Goal: Task Accomplishment & Management: Use online tool/utility

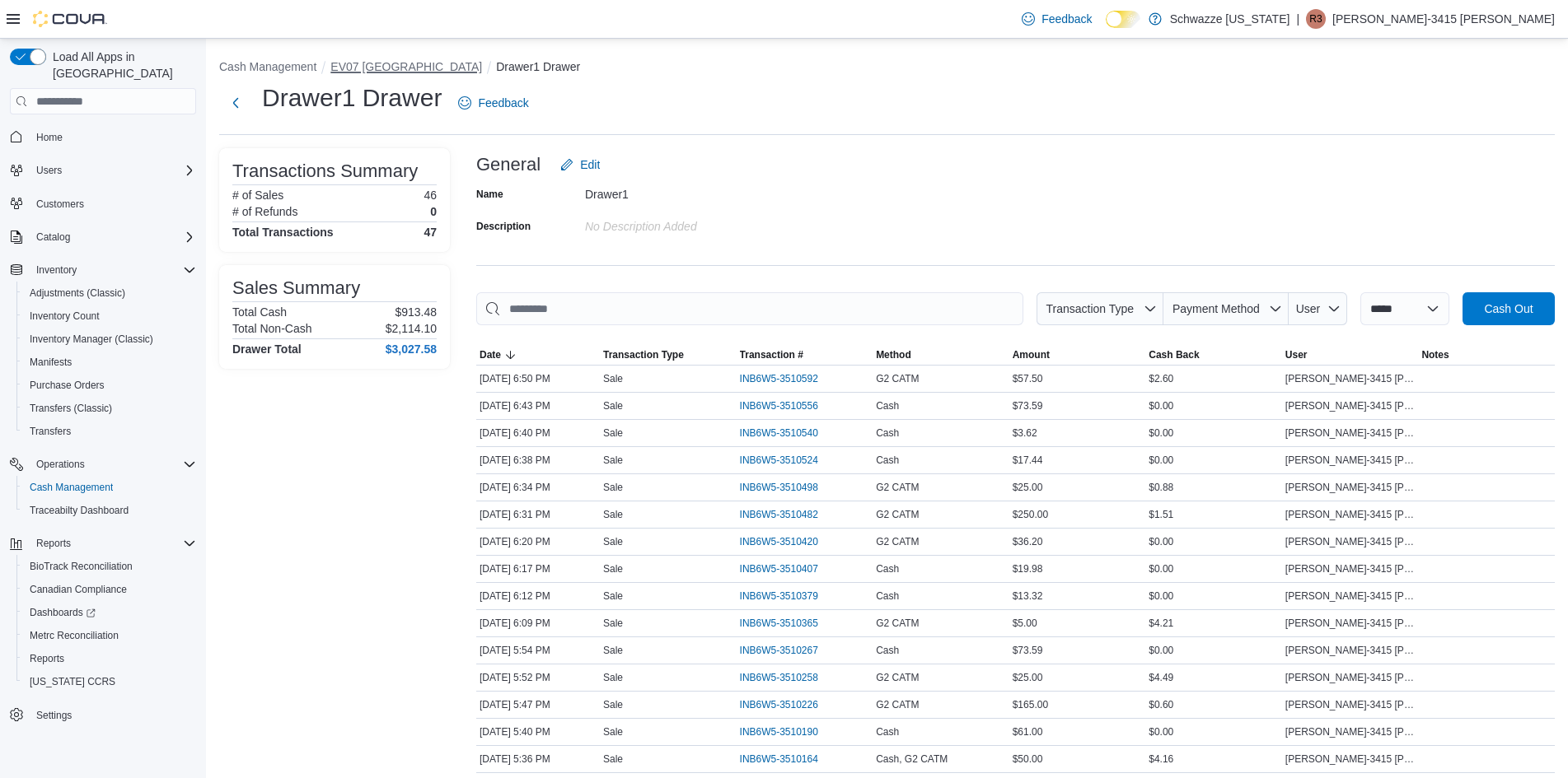
click at [375, 71] on button "EV07 [GEOGRAPHIC_DATA]" at bounding box center [406, 67] width 152 height 14
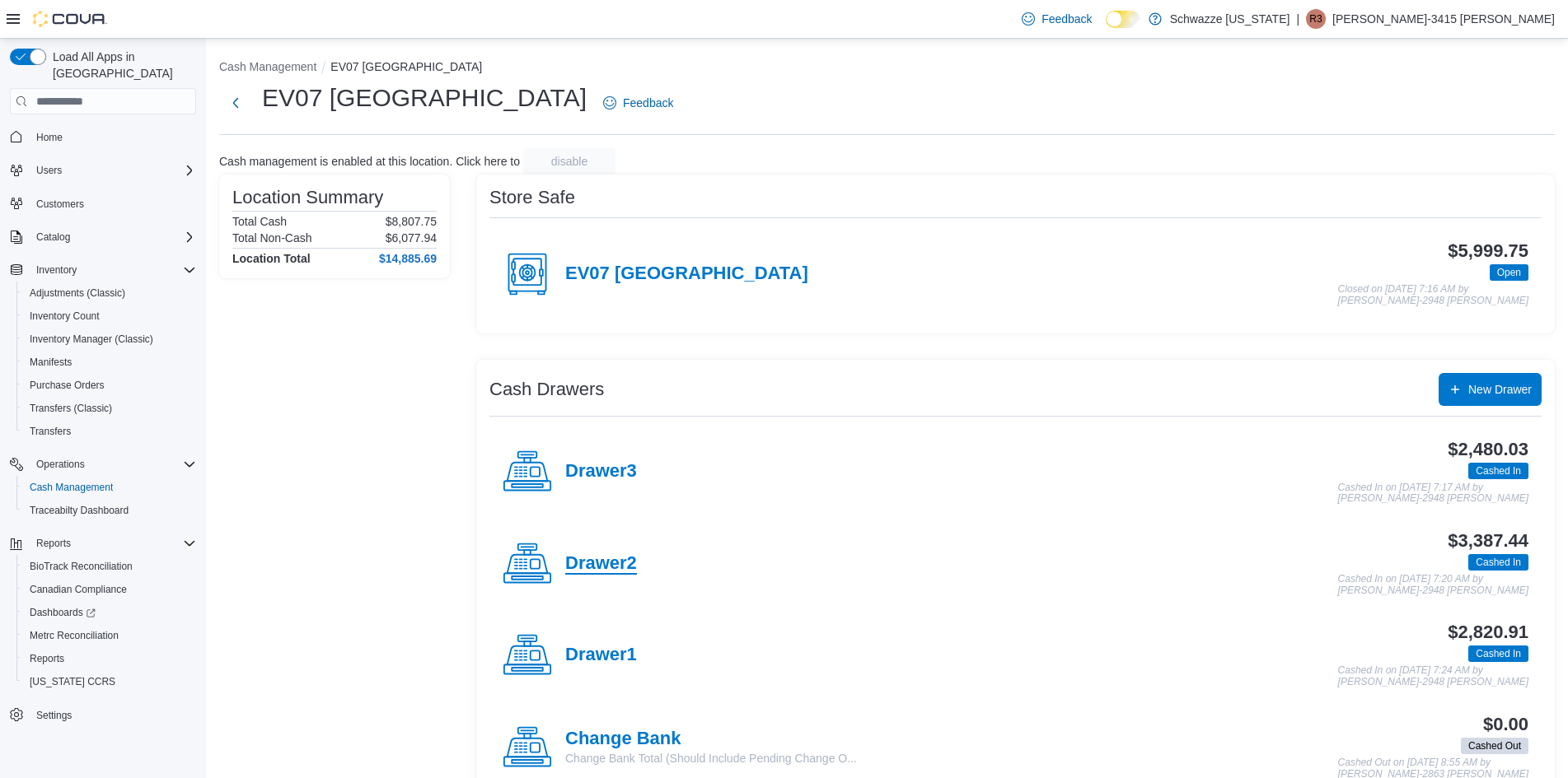
click at [617, 572] on h4 "Drawer2" at bounding box center [601, 564] width 72 height 21
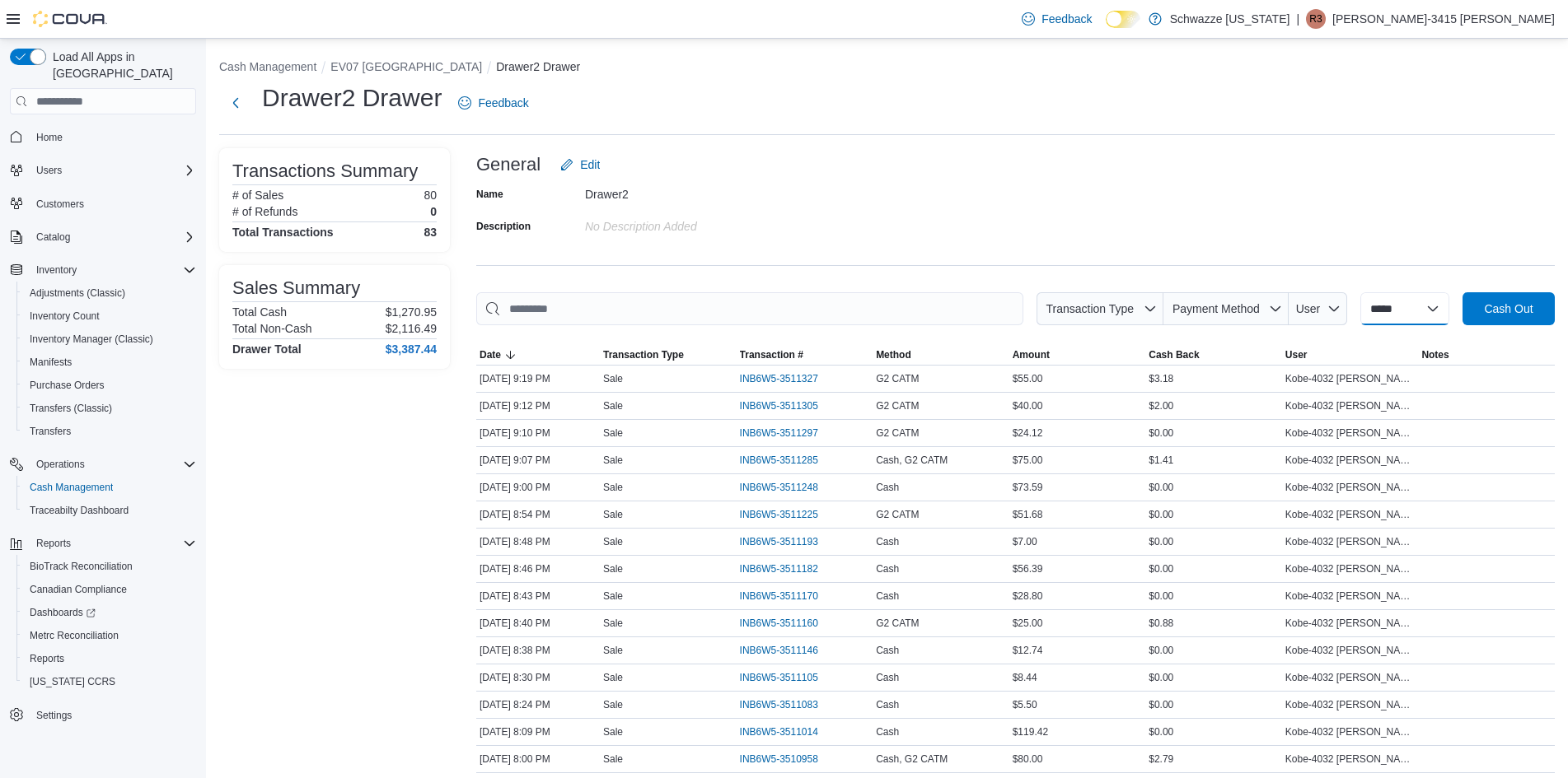
click at [1392, 308] on select "**********" at bounding box center [1404, 309] width 89 height 33
select select "*********"
click at [1361, 292] on select "**********" at bounding box center [1404, 309] width 89 height 33
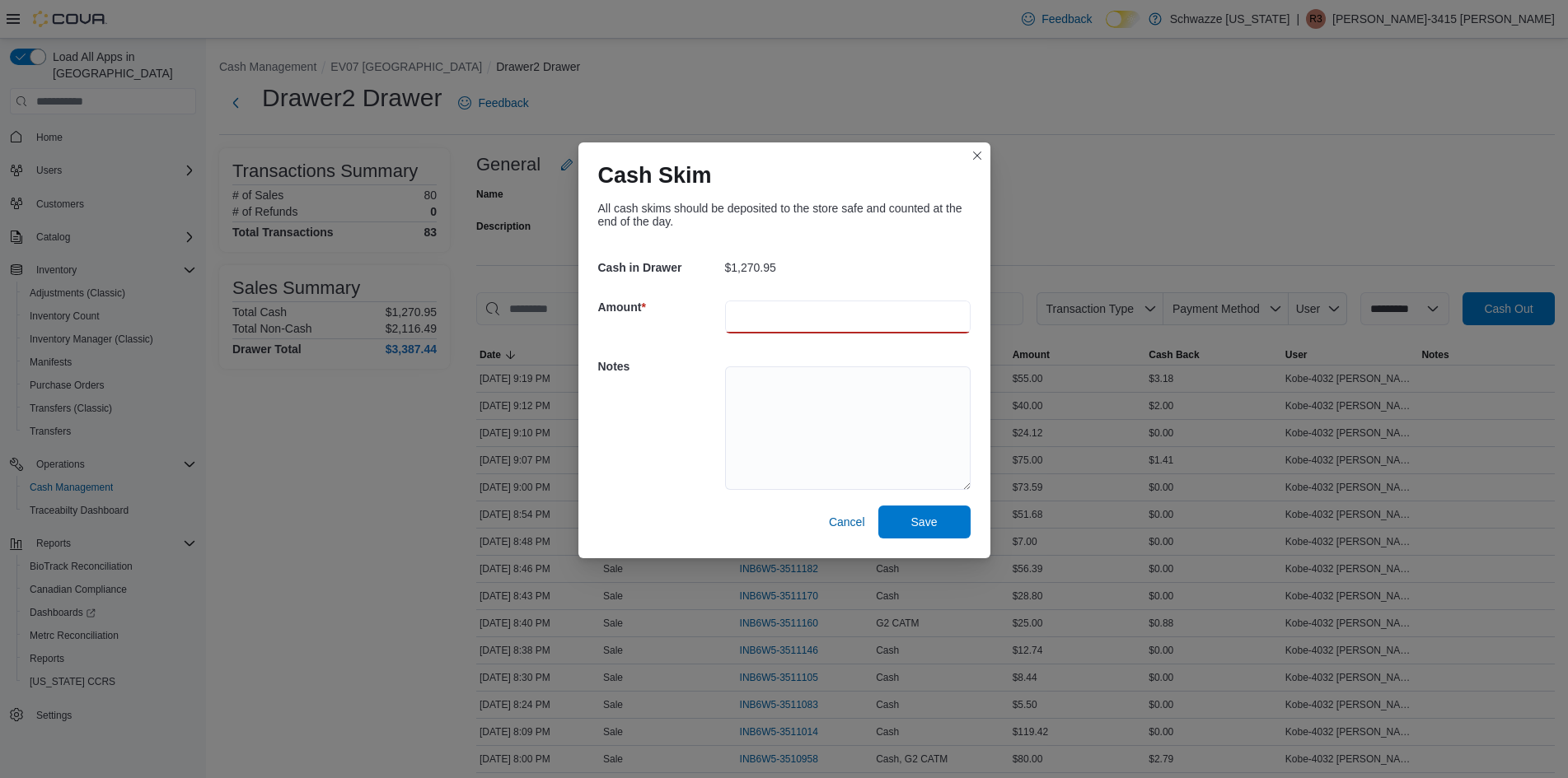
click at [807, 311] on input "number" at bounding box center [847, 317] width 245 height 33
type input "***"
click at [904, 525] on span "Save" at bounding box center [924, 522] width 72 height 33
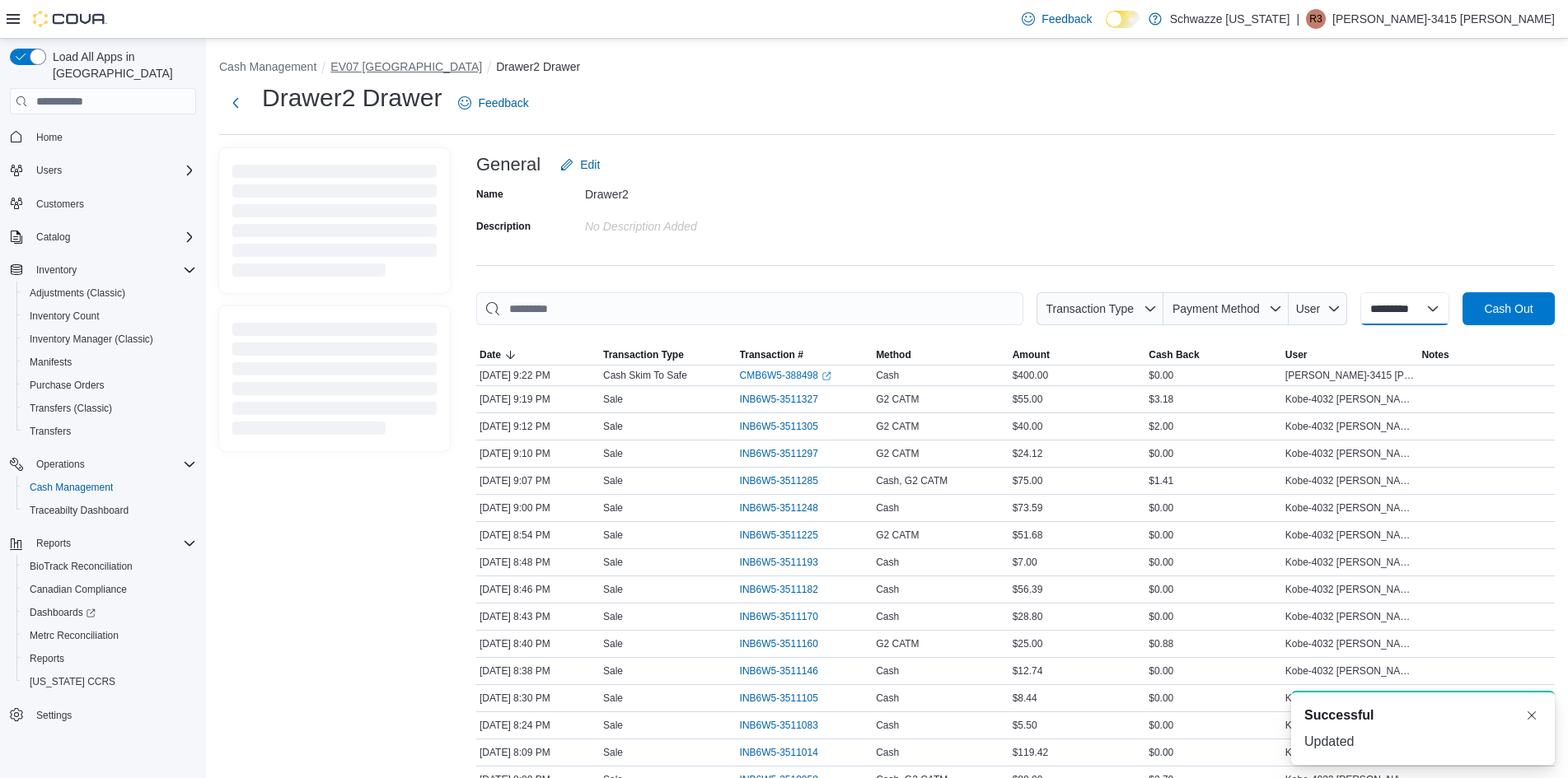
select select
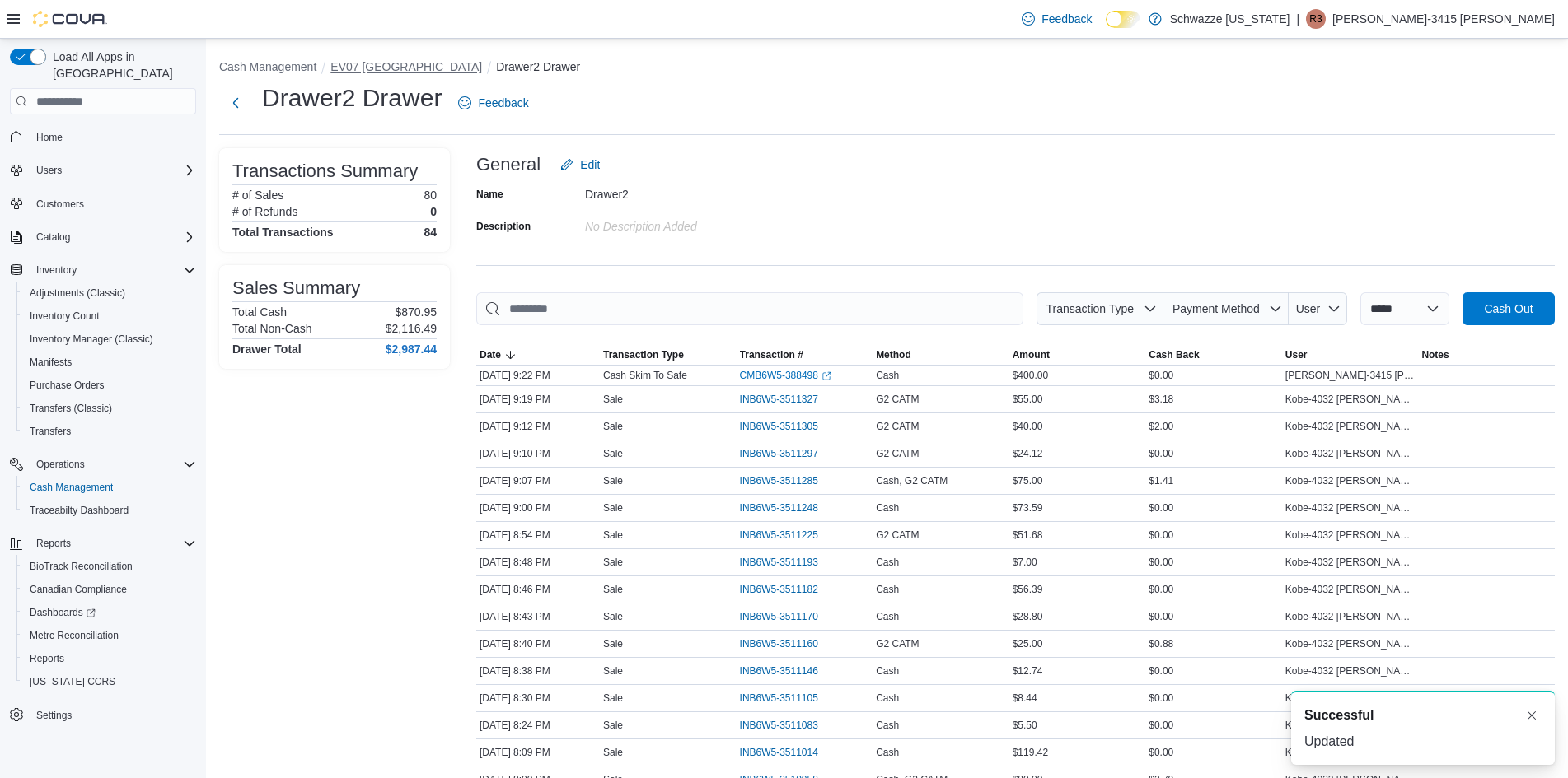
click at [373, 60] on button "EV07 [GEOGRAPHIC_DATA]" at bounding box center [406, 67] width 152 height 14
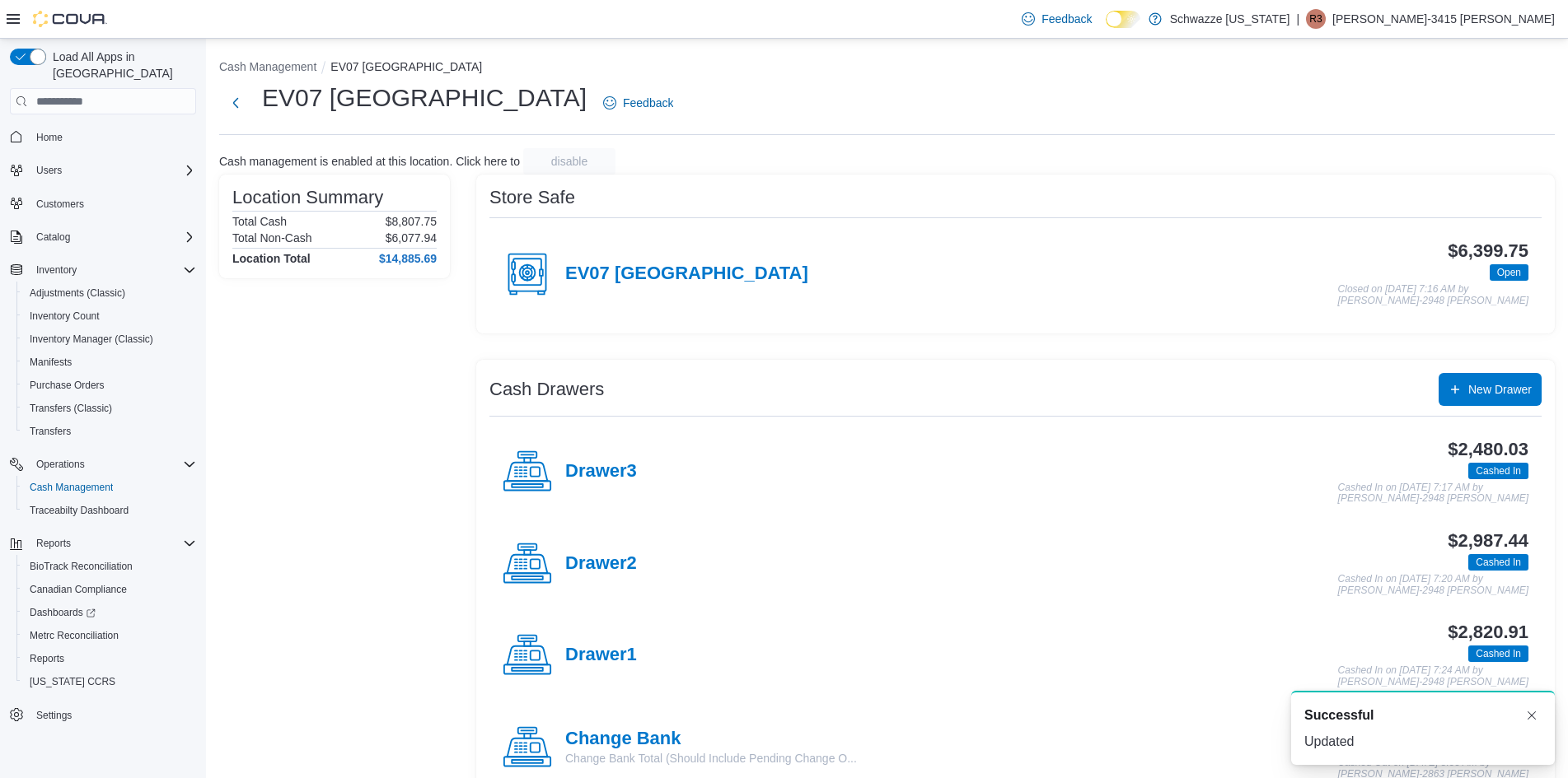
click at [611, 669] on div "Drawer1" at bounding box center [570, 655] width 134 height 50
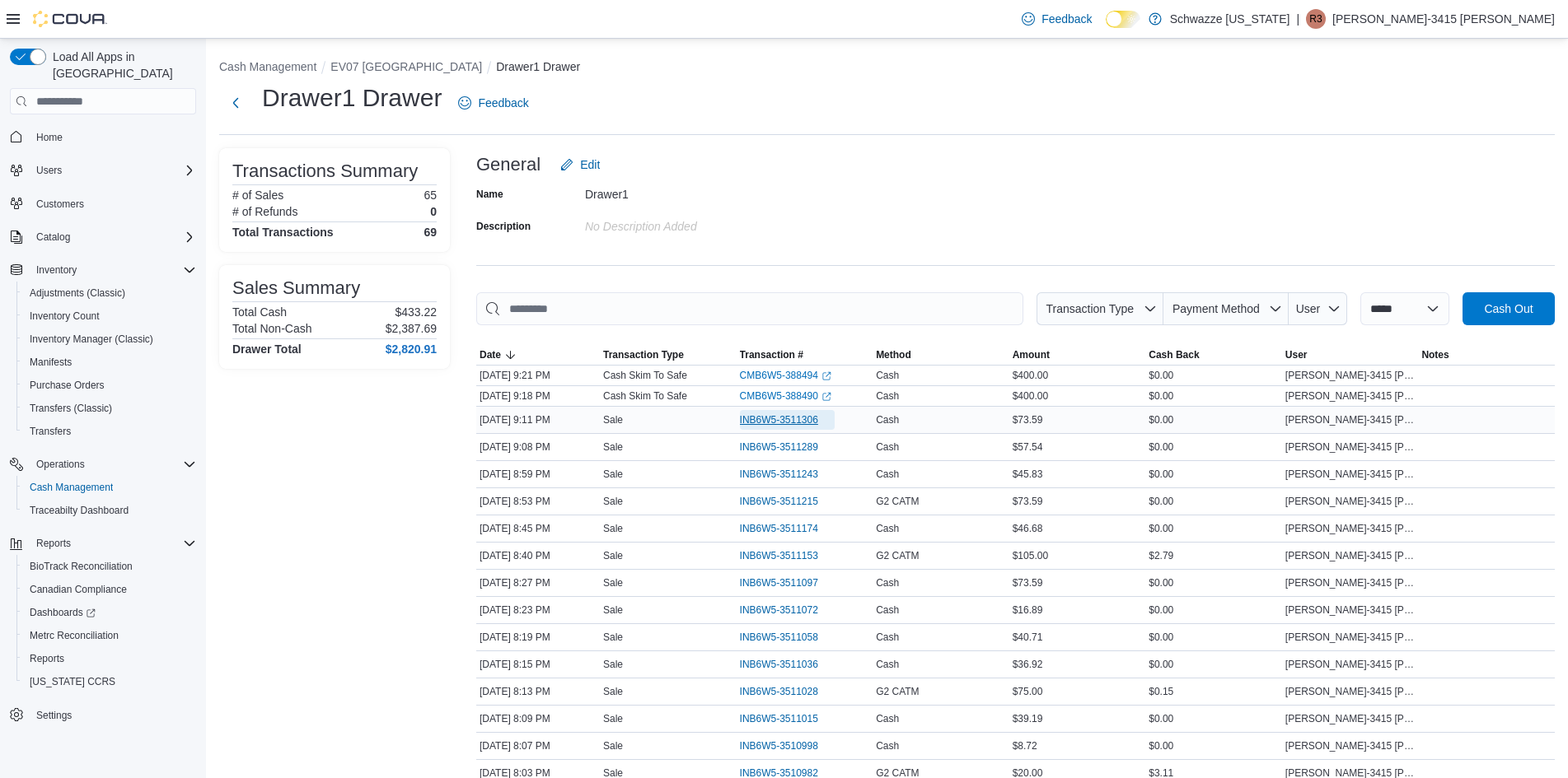
click at [775, 416] on span "INB6W5-3511306" at bounding box center [779, 421] width 78 height 14
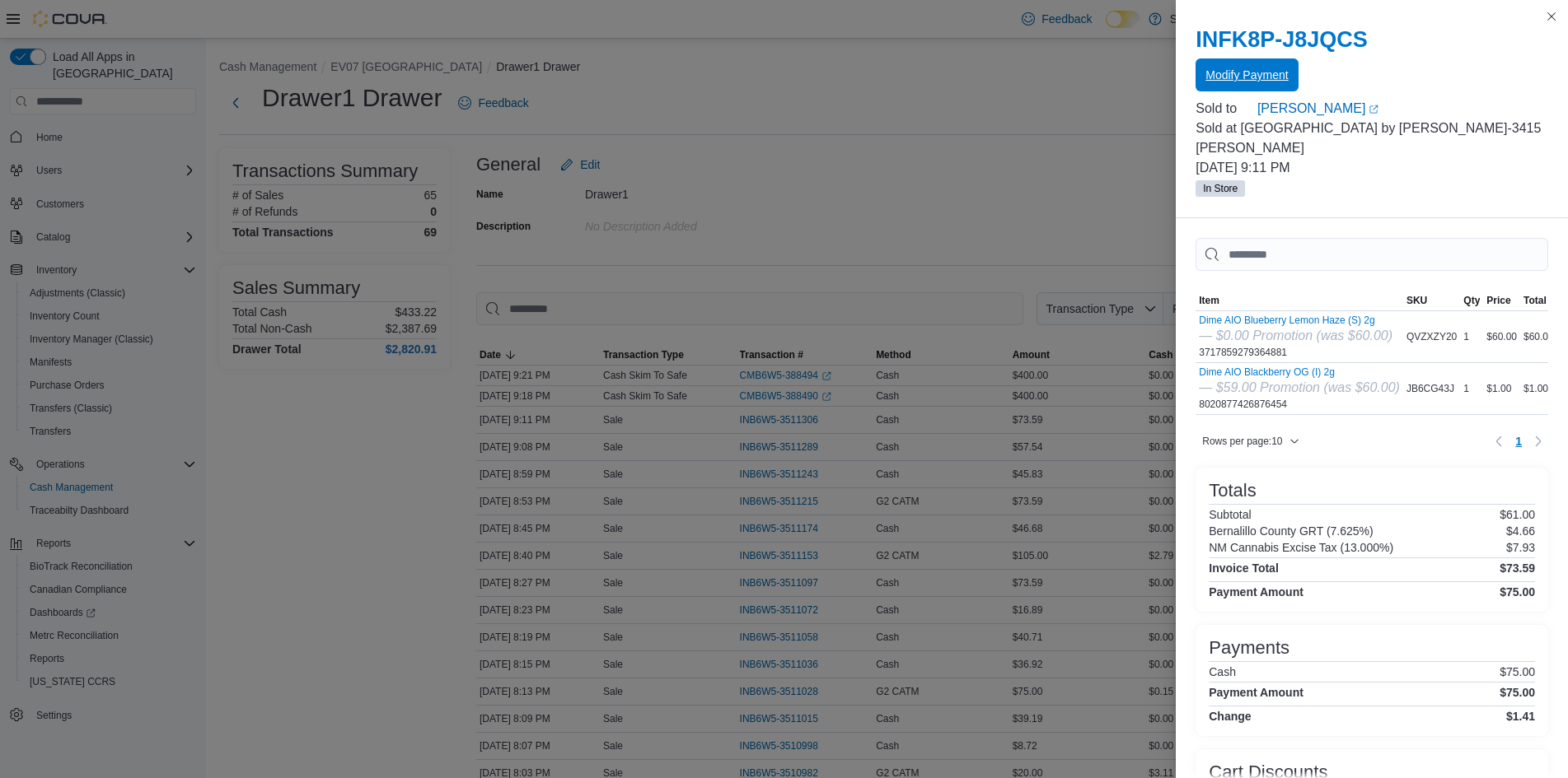
click at [1251, 59] on div "Modify Payment" at bounding box center [1371, 76] width 353 height 33
click at [1261, 74] on span "Modify Payment" at bounding box center [1246, 75] width 83 height 17
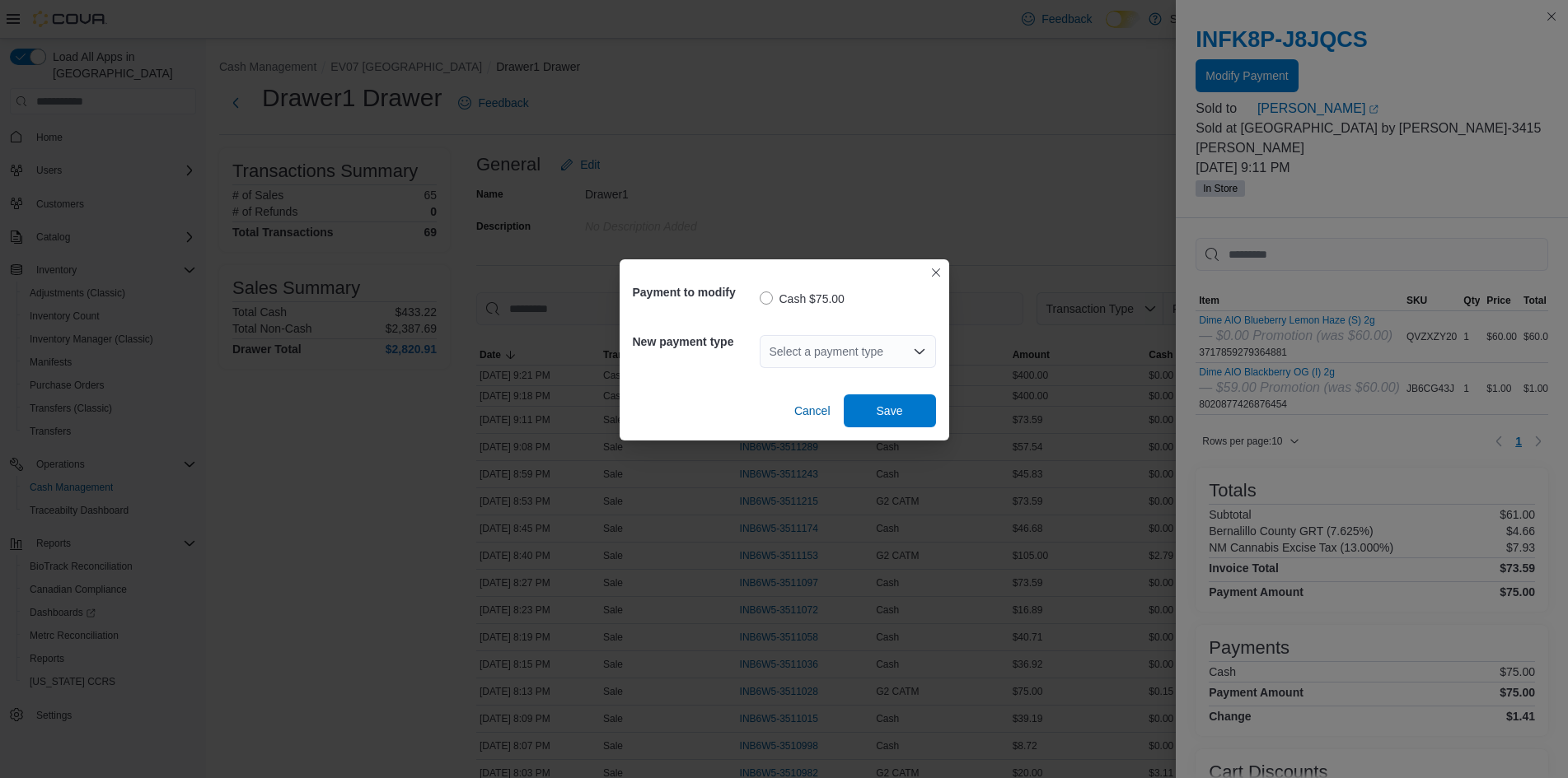
click at [890, 358] on div "Select a payment type" at bounding box center [847, 352] width 176 height 33
click at [847, 407] on span "G2 CATM" at bounding box center [857, 403] width 136 height 17
click at [877, 403] on span "Save" at bounding box center [889, 410] width 72 height 33
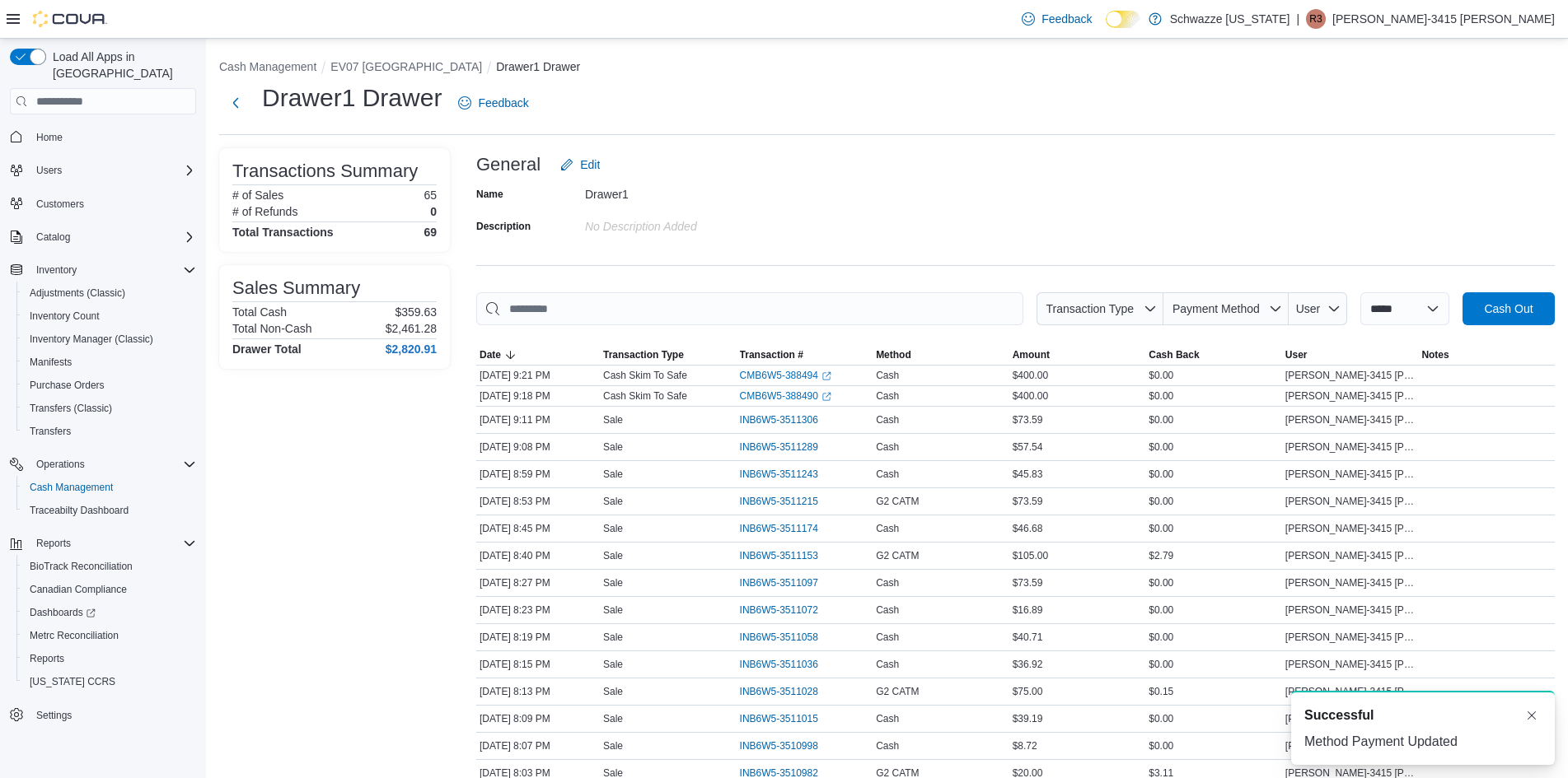
click at [920, 118] on div "Drawer1 Drawer Feedback" at bounding box center [886, 103] width 1335 height 43
click at [136, 307] on div "Inventory Count" at bounding box center [110, 316] width 173 height 19
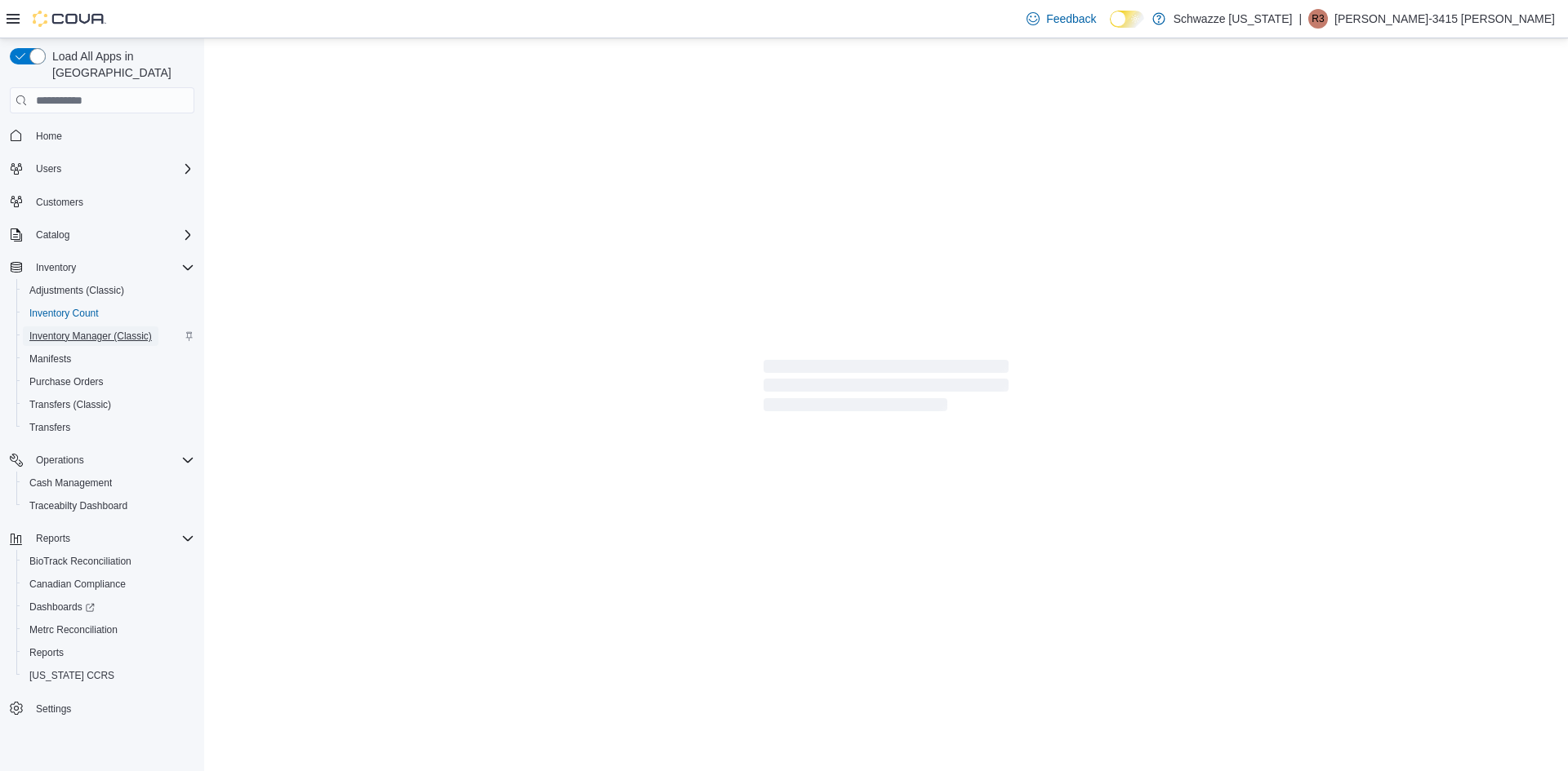
click at [127, 330] on span "Inventory Manager (Classic)" at bounding box center [90, 337] width 123 height 14
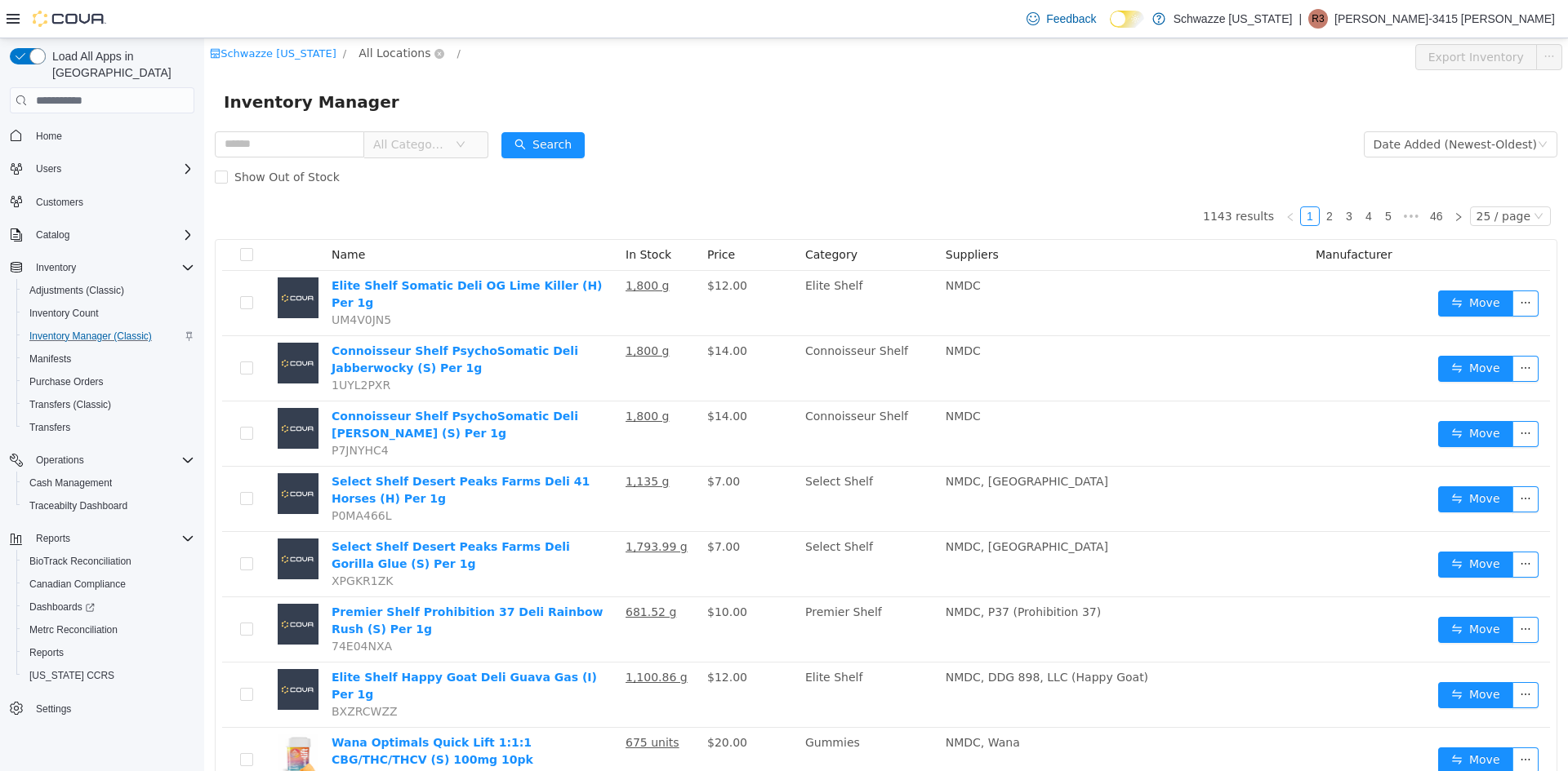
click at [373, 63] on span "All Locations" at bounding box center [401, 54] width 98 height 19
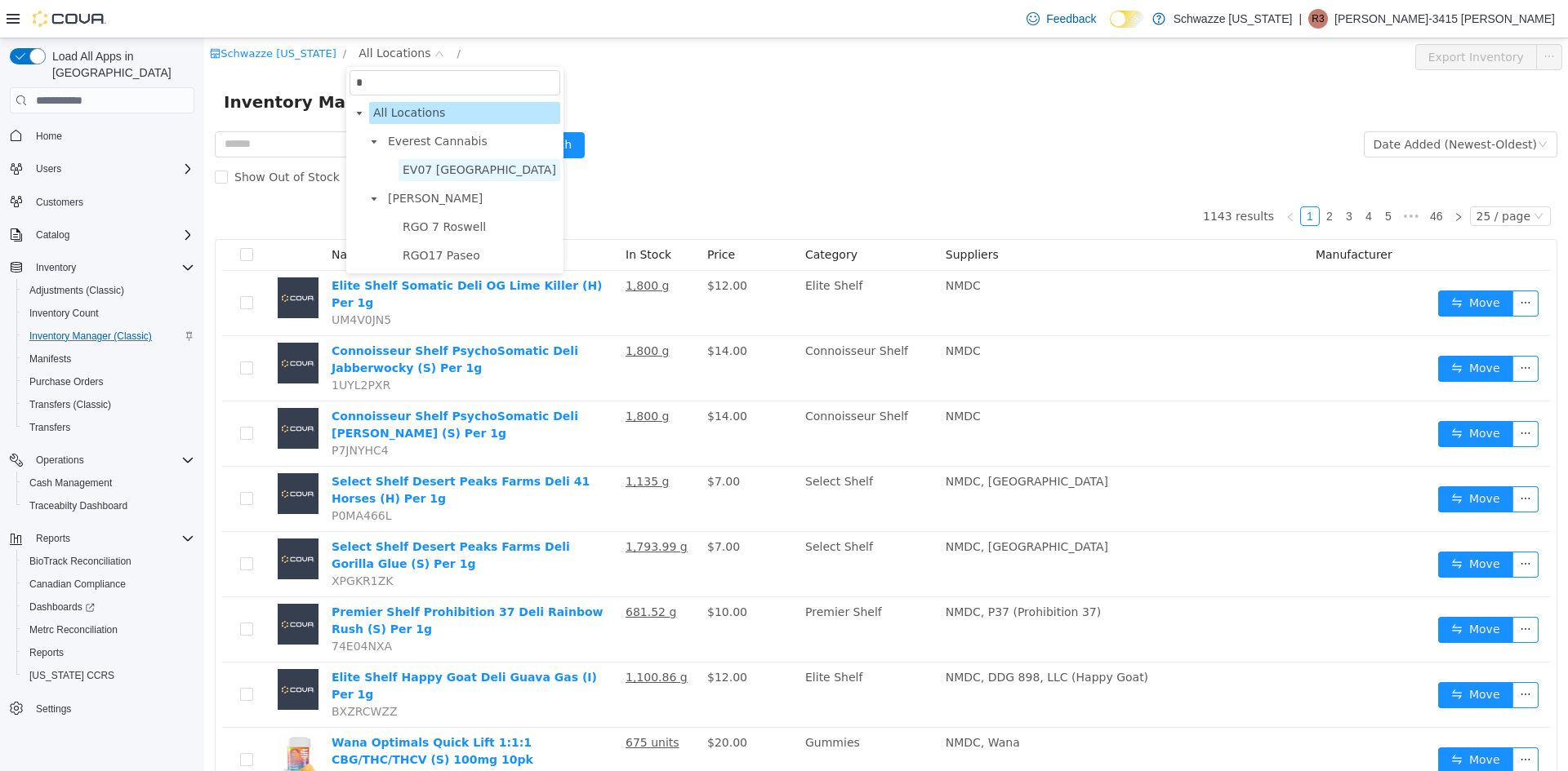
type input "*"
click at [438, 169] on span "EV07 [GEOGRAPHIC_DATA]" at bounding box center [479, 170] width 154 height 14
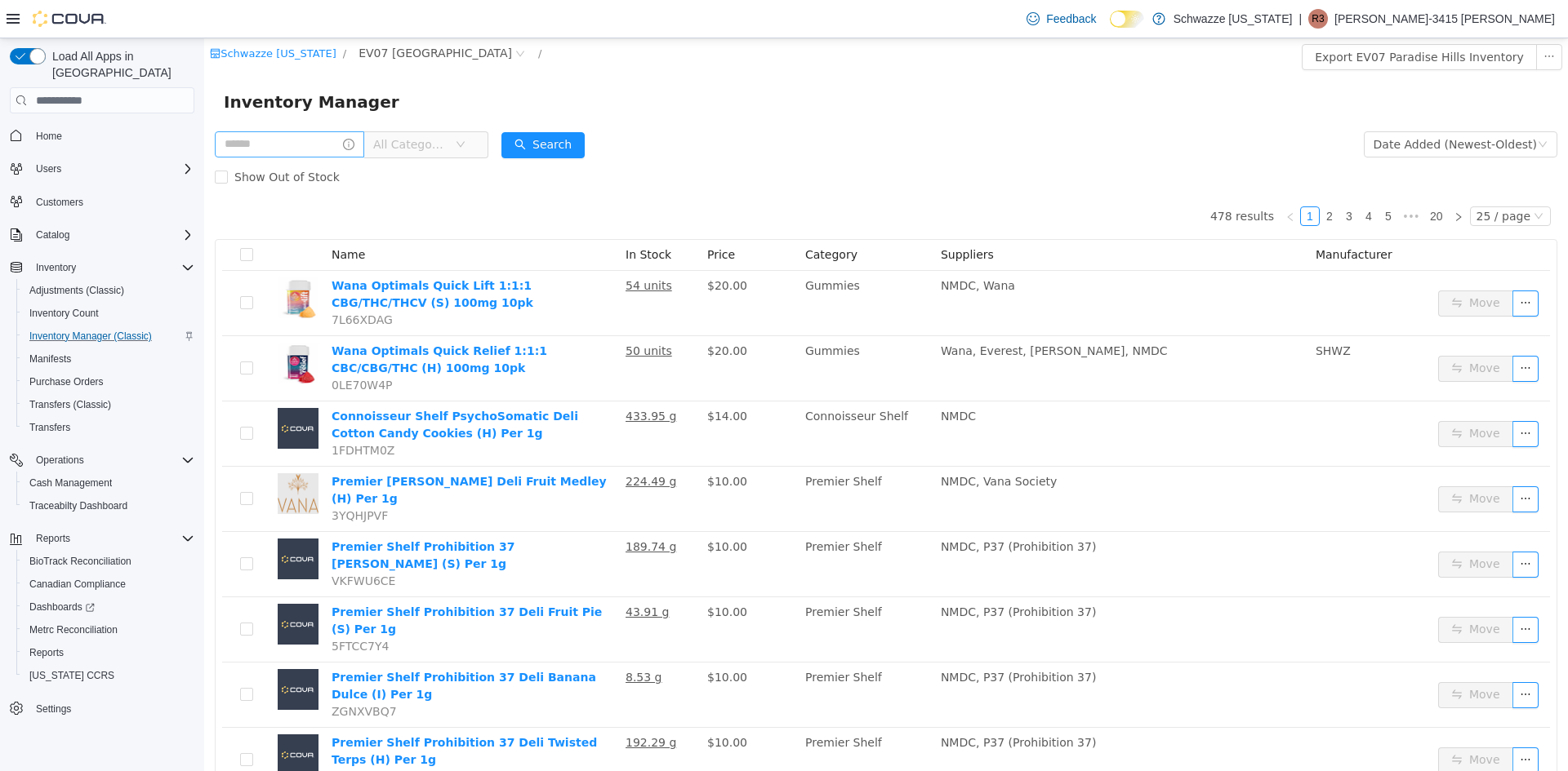
click at [284, 138] on input "text" at bounding box center [289, 144] width 150 height 26
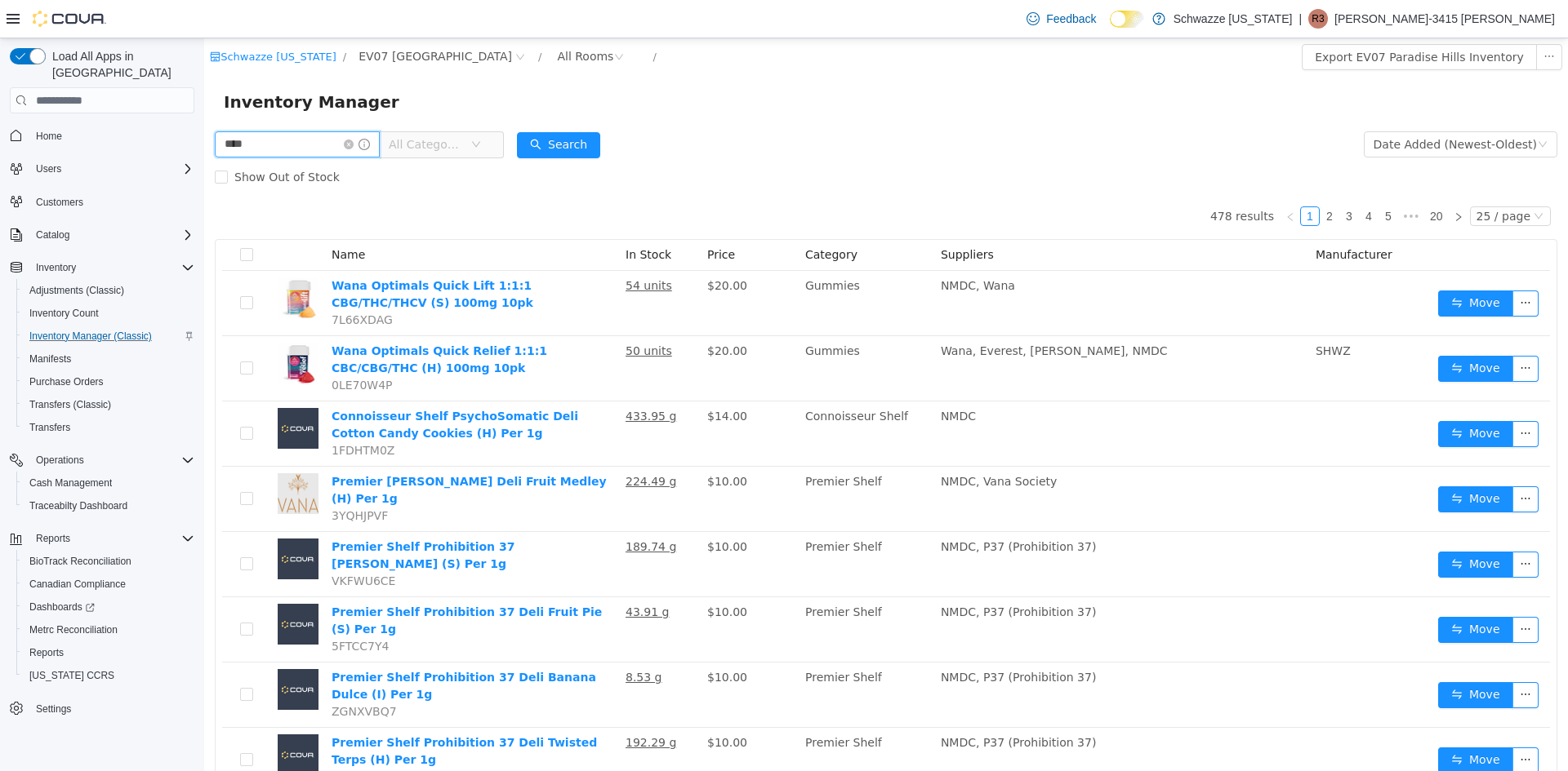
type input "****"
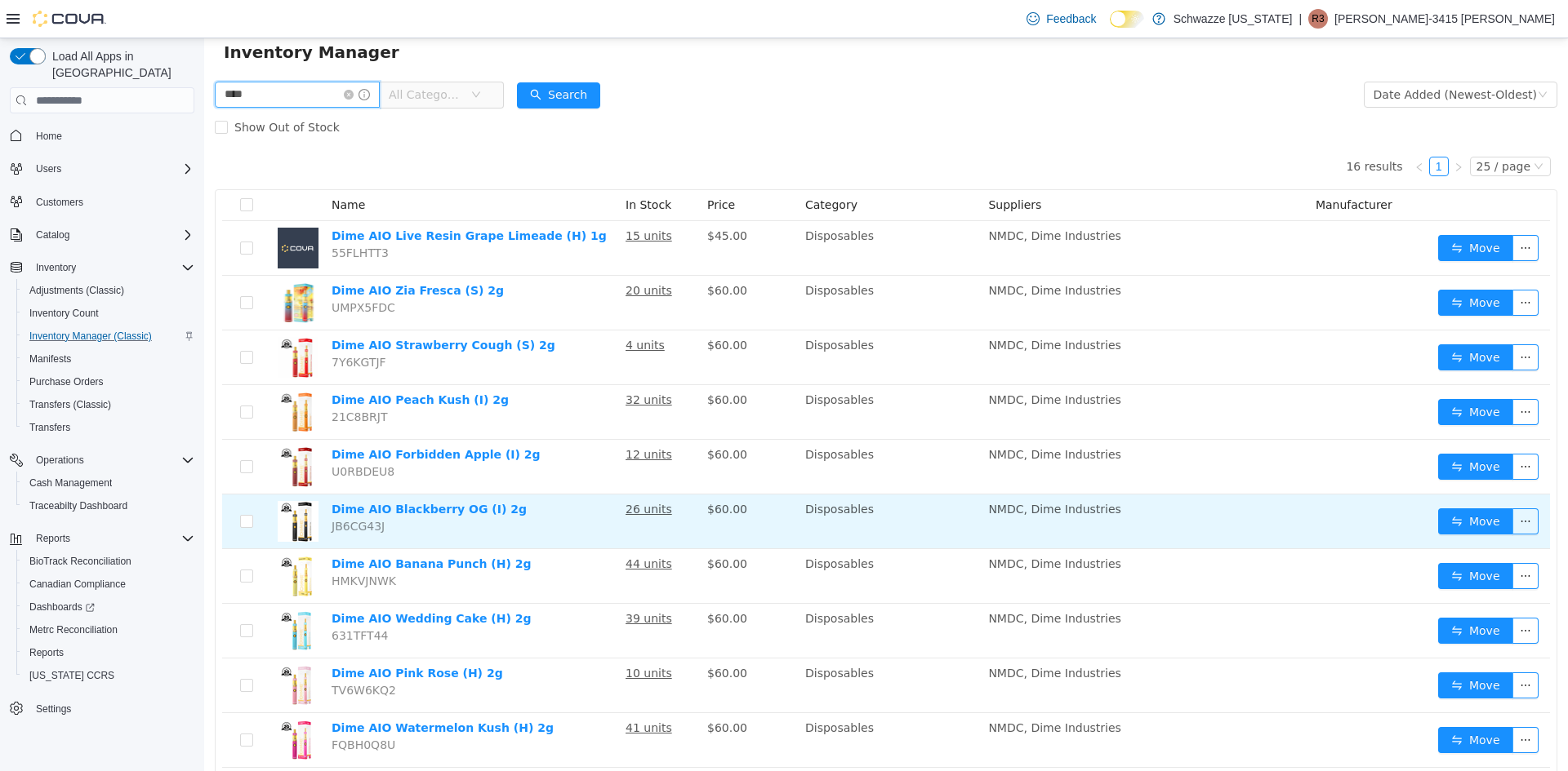
scroll to position [61, 0]
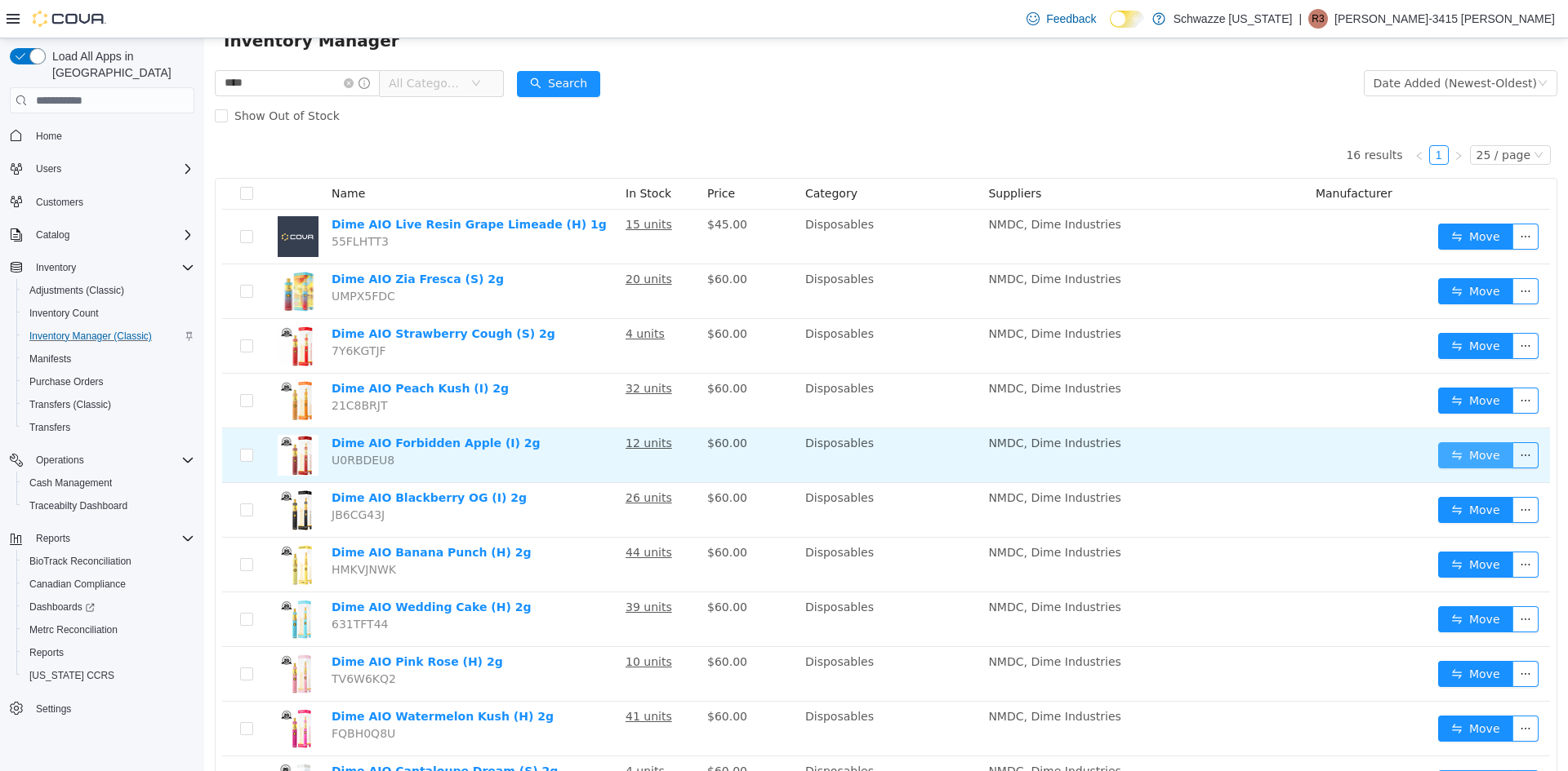
click at [1470, 450] on button "Move" at bounding box center [1476, 454] width 75 height 26
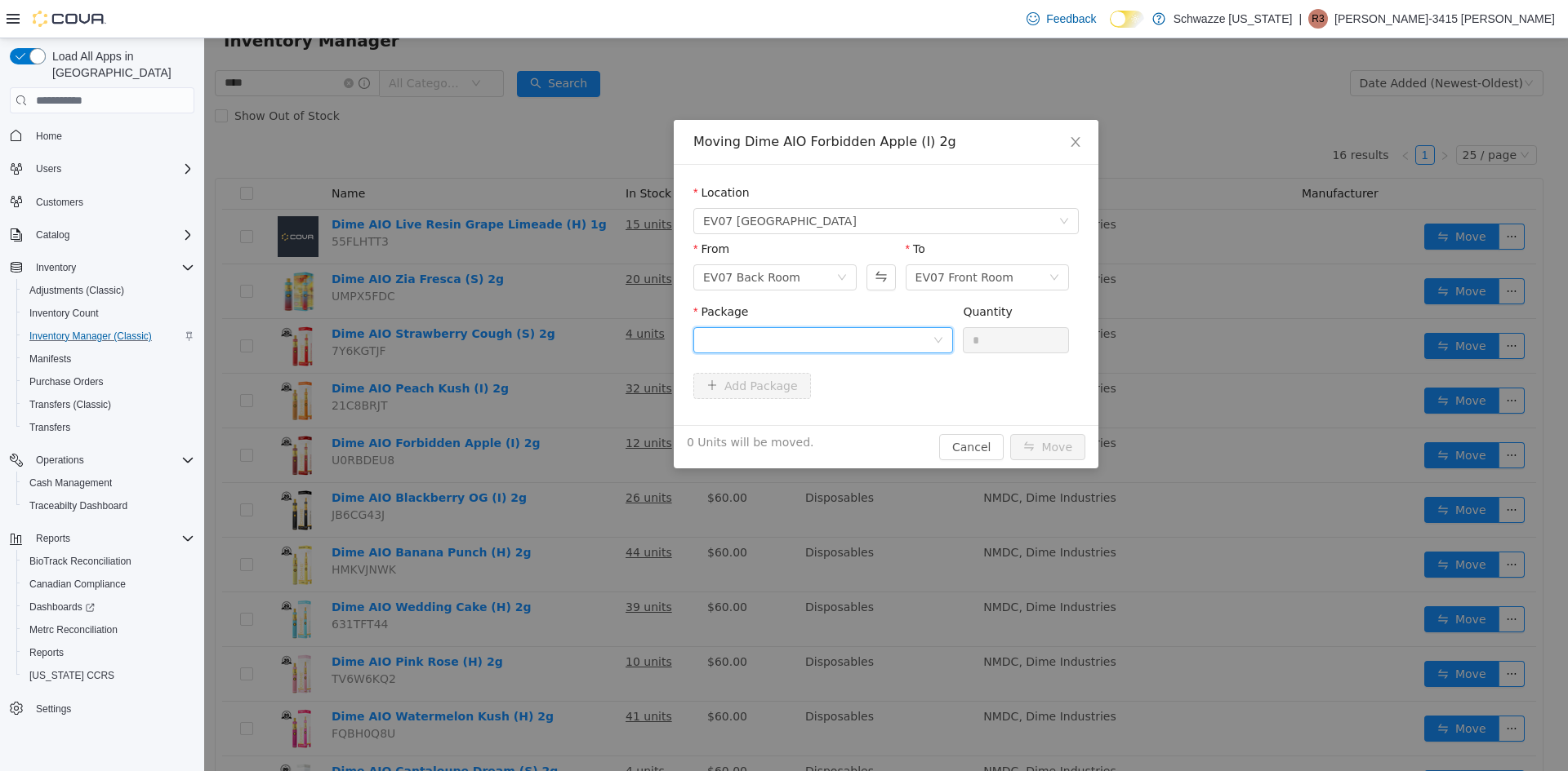
click at [840, 336] on div at bounding box center [818, 340] width 230 height 24
click at [824, 405] on li "1474704249485284 Quantity : 10 Units" at bounding box center [823, 408] width 260 height 44
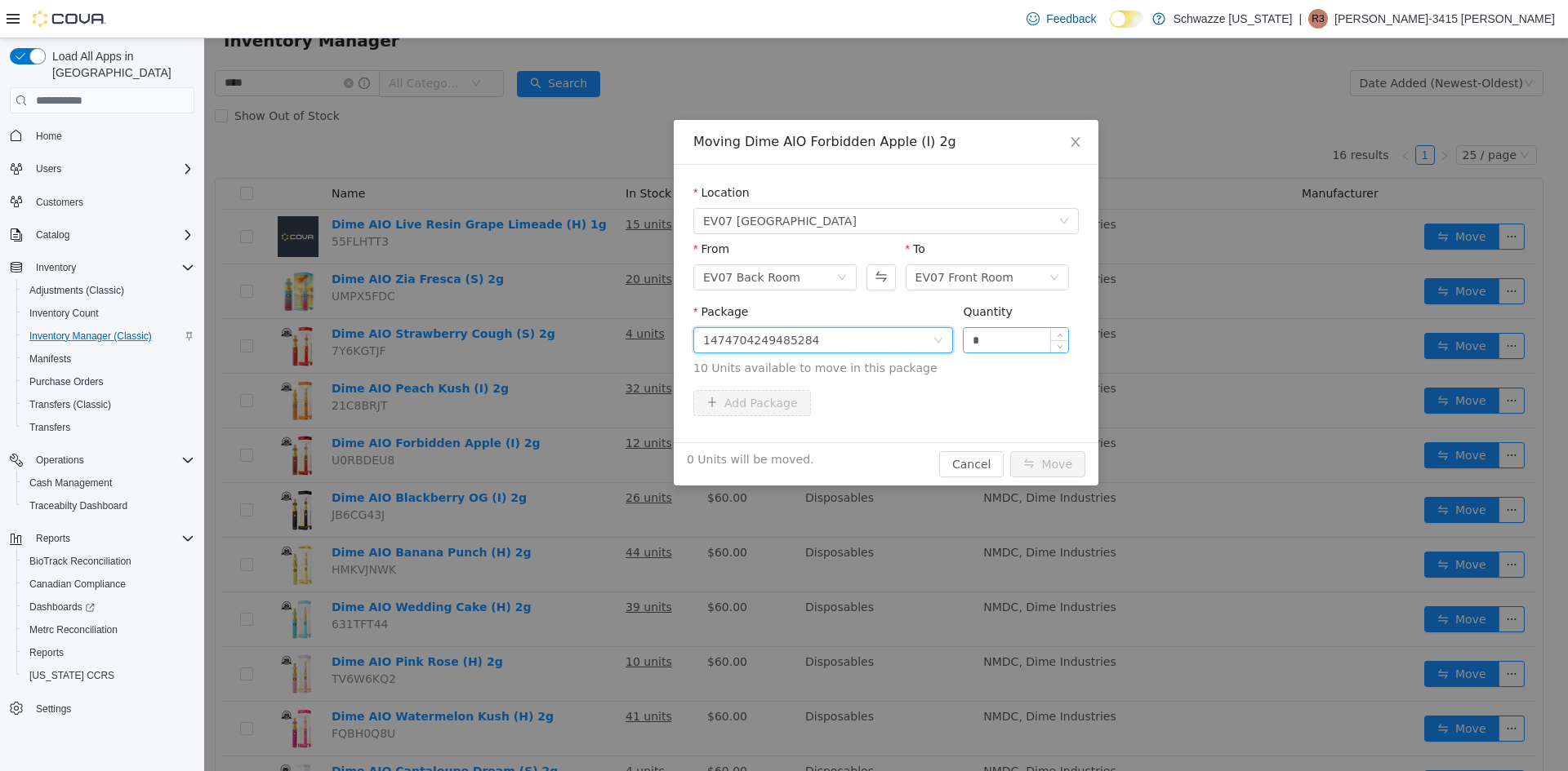
click at [1006, 331] on input "*" at bounding box center [1016, 340] width 104 height 24
type input "**"
click at [1044, 464] on button "Move" at bounding box center [1048, 464] width 75 height 26
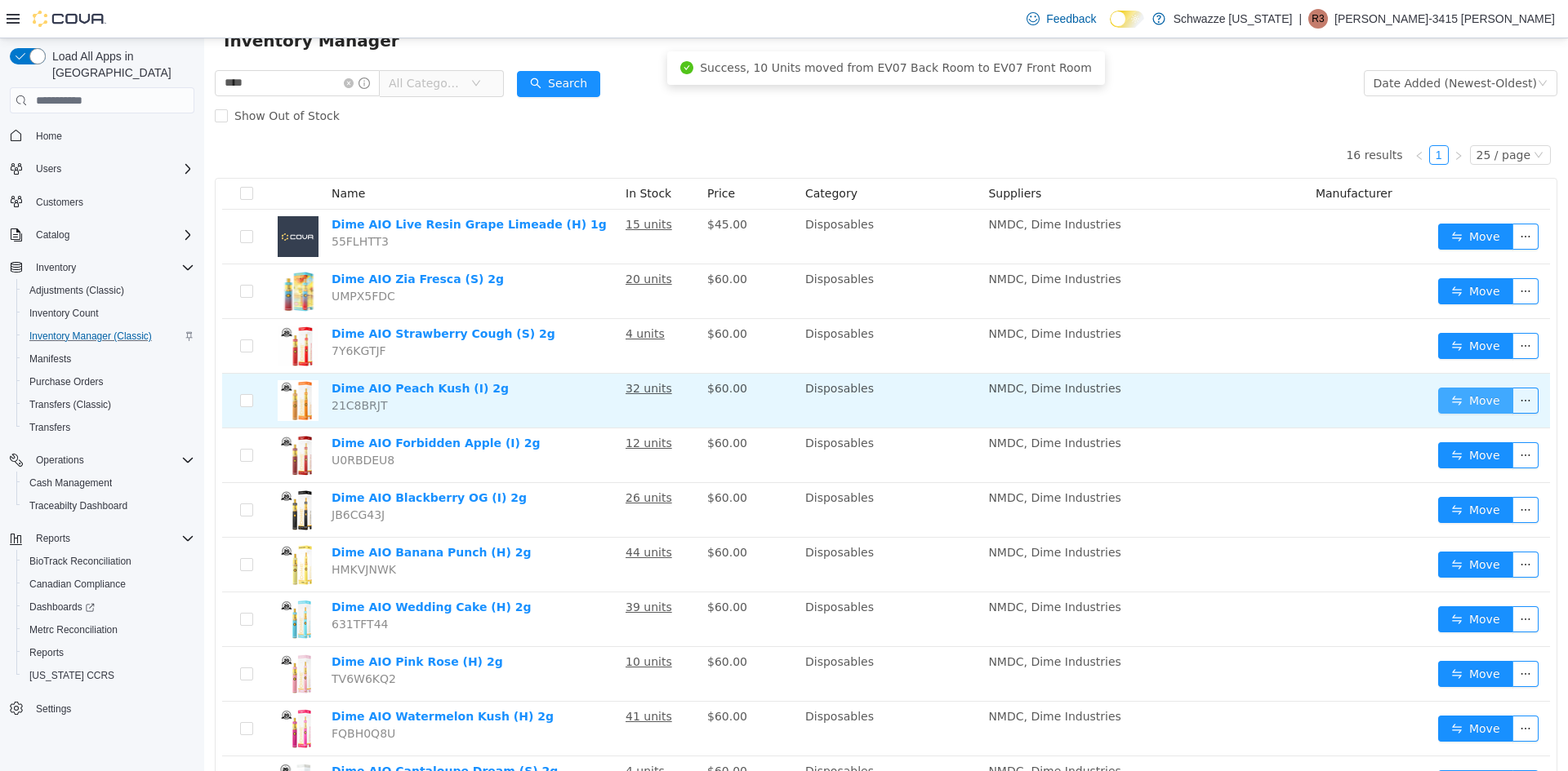
click at [1465, 412] on button "Move" at bounding box center [1476, 400] width 75 height 26
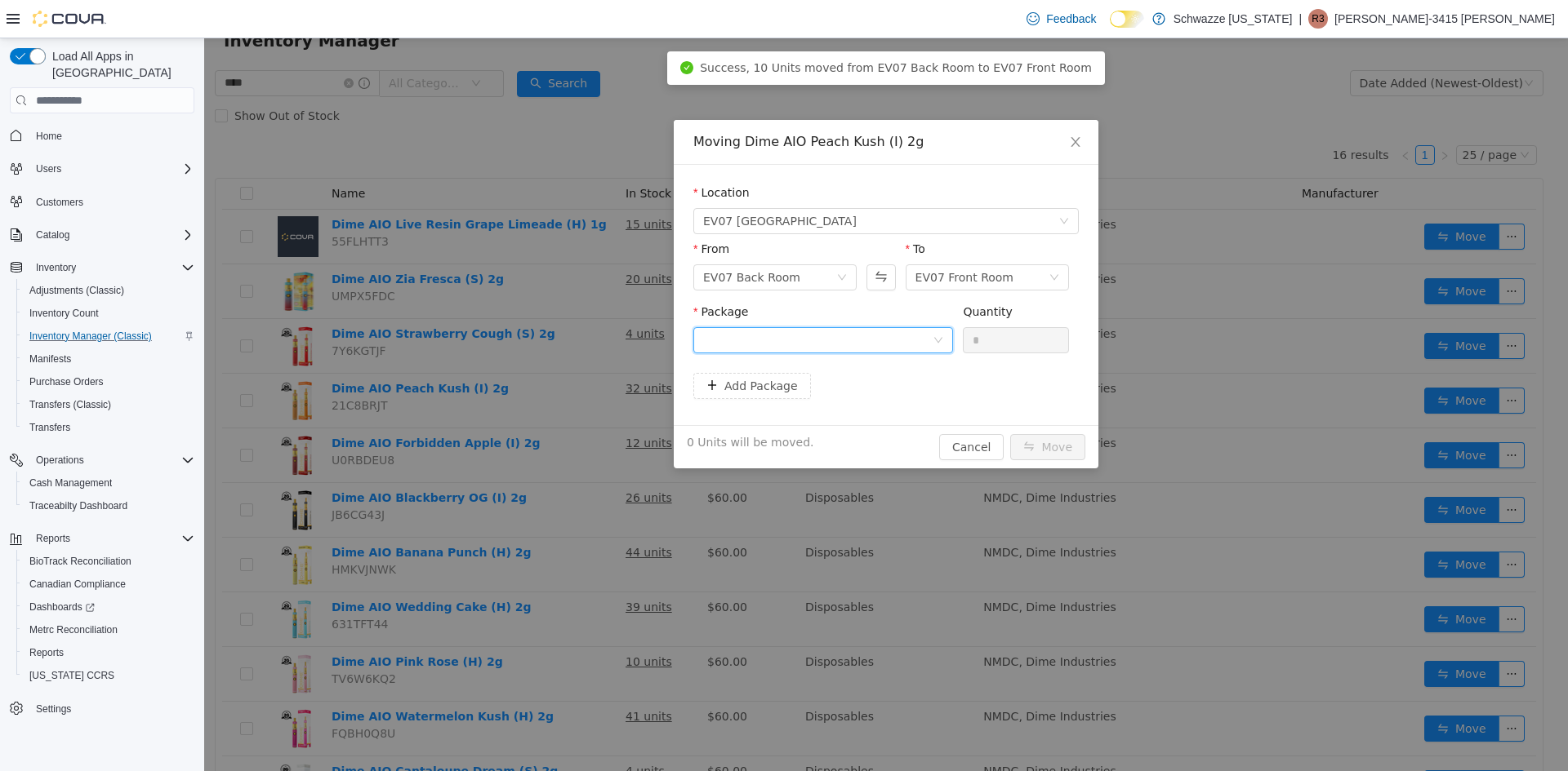
click at [884, 327] on div at bounding box center [823, 340] width 260 height 26
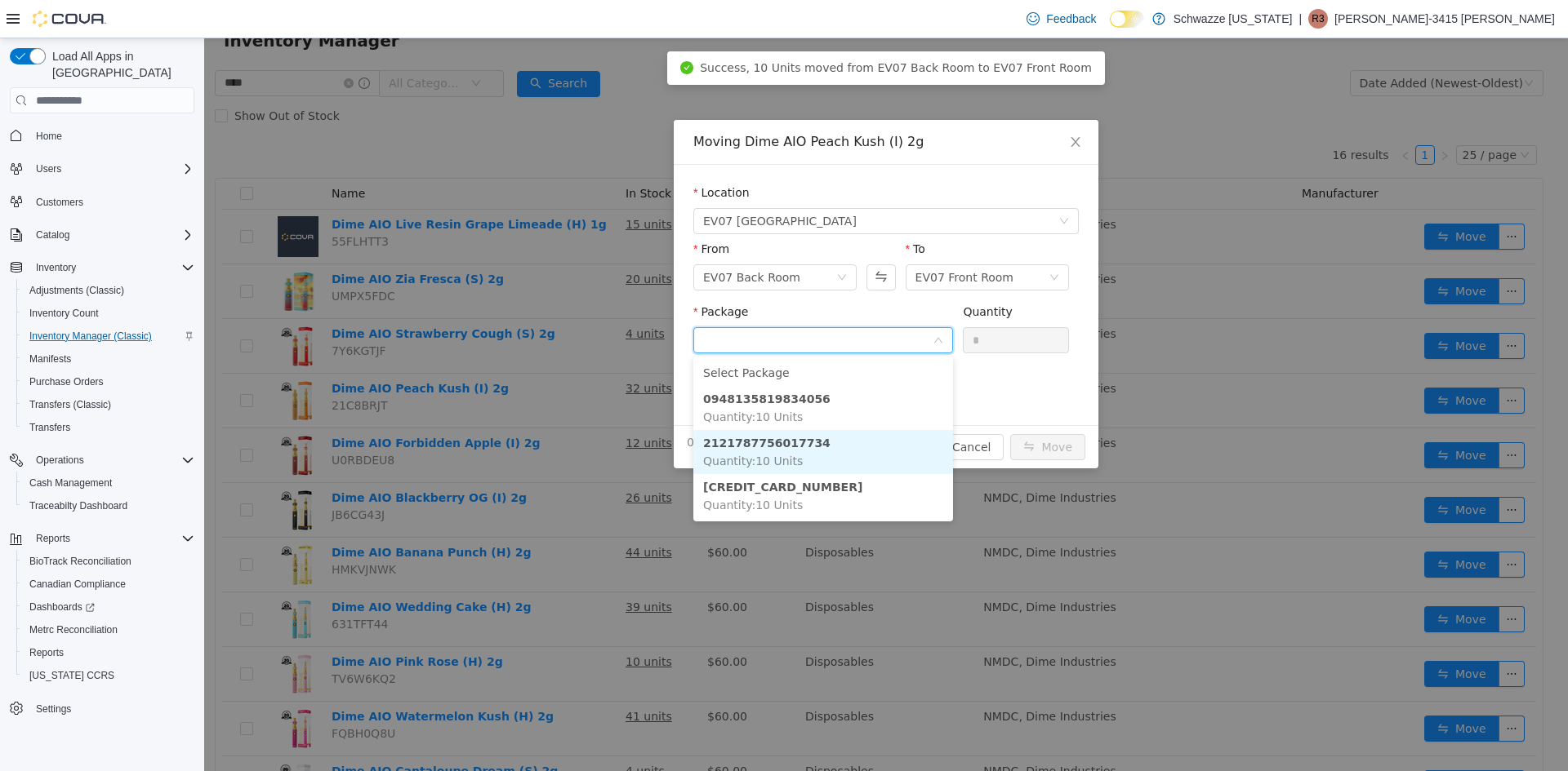
click at [854, 445] on li "2121787756017734 Quantity : 10 Units" at bounding box center [823, 453] width 260 height 44
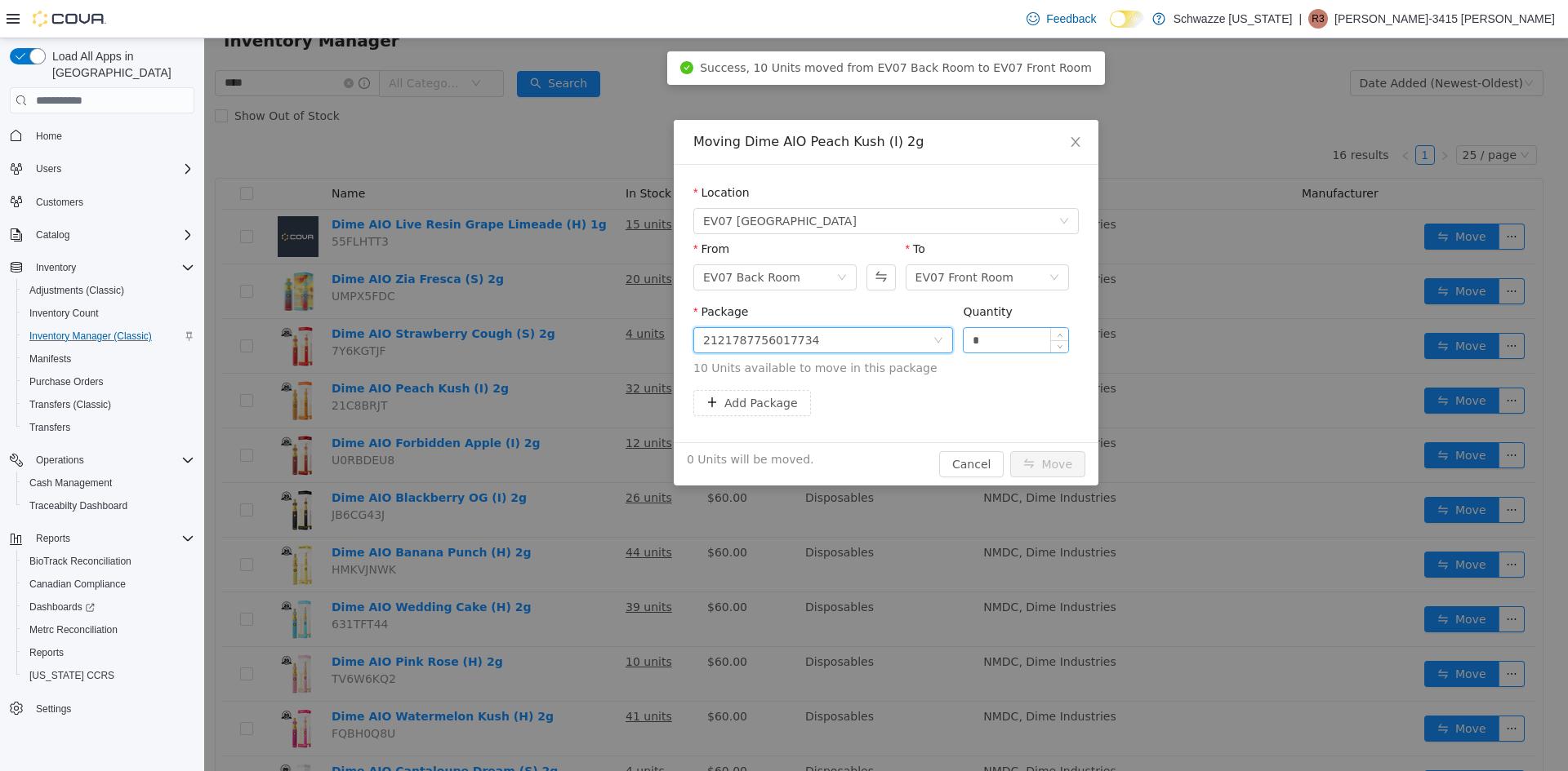
click at [1012, 344] on input "*" at bounding box center [1016, 340] width 104 height 24
type input "**"
click at [1050, 466] on button "Move" at bounding box center [1048, 464] width 75 height 26
